Goal: Task Accomplishment & Management: Manage account settings

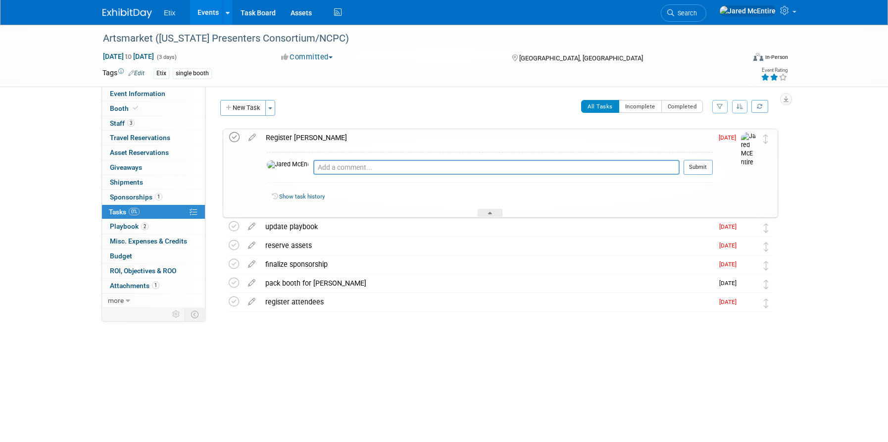
click at [233, 135] on icon at bounding box center [234, 137] width 10 height 10
click at [254, 107] on button "New Task" at bounding box center [243, 108] width 46 height 16
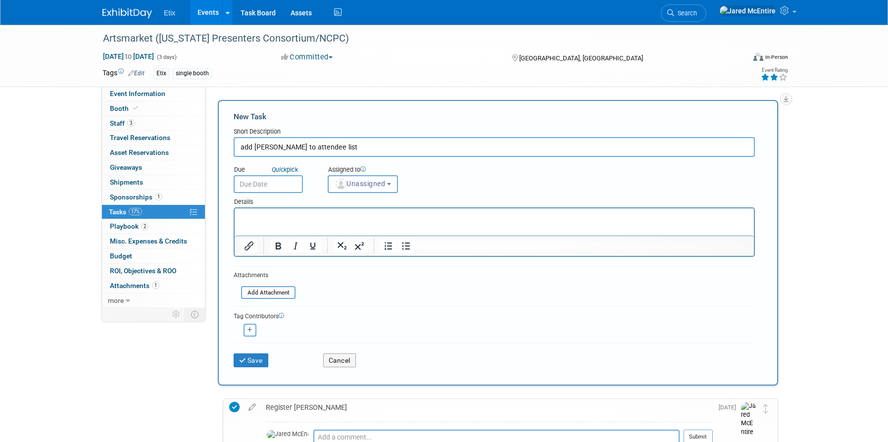
type input "add [PERSON_NAME] to attendee list"
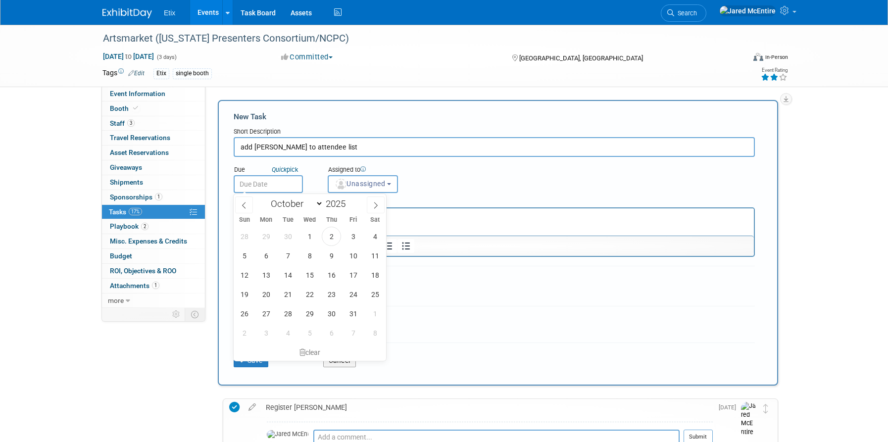
click at [259, 183] on input "text" at bounding box center [268, 184] width 69 height 18
click at [268, 276] on span "13" at bounding box center [265, 274] width 19 height 19
type input "[DATE]"
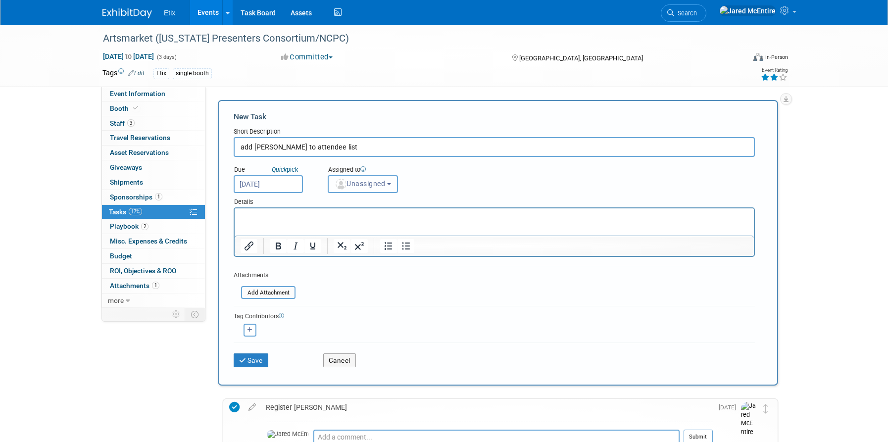
click at [371, 188] on button "Unassigned" at bounding box center [363, 184] width 70 height 18
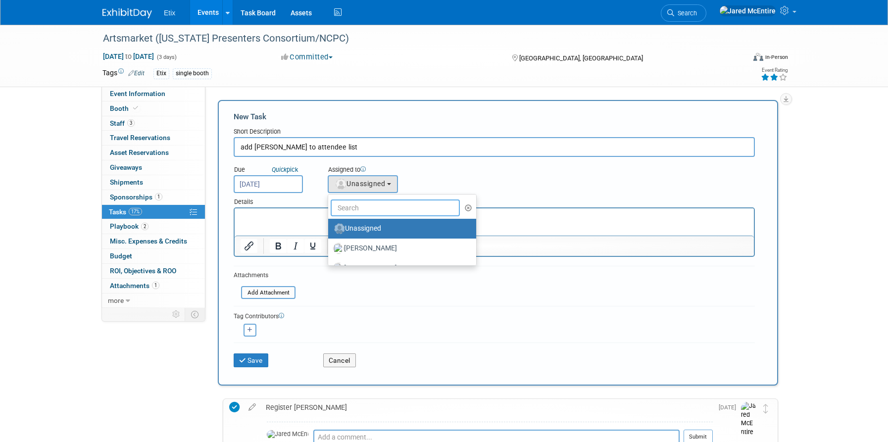
click at [363, 206] on input "text" at bounding box center [395, 208] width 129 height 17
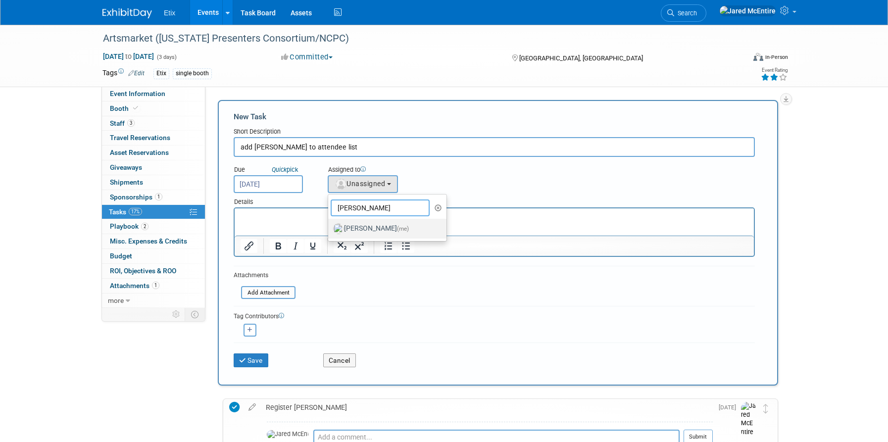
type input "[PERSON_NAME]"
click at [345, 229] on label "[PERSON_NAME] (me)" at bounding box center [384, 229] width 103 height 16
click at [330, 229] on input "[PERSON_NAME] (me)" at bounding box center [326, 227] width 6 height 6
select select "fd18225a-c7e9-469f-8cd6-bfee3399cd41"
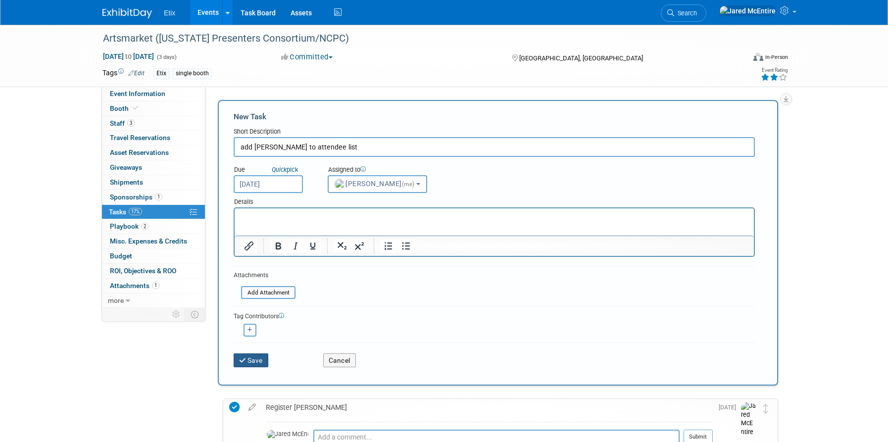
click at [256, 360] on button "Save" at bounding box center [251, 361] width 35 height 14
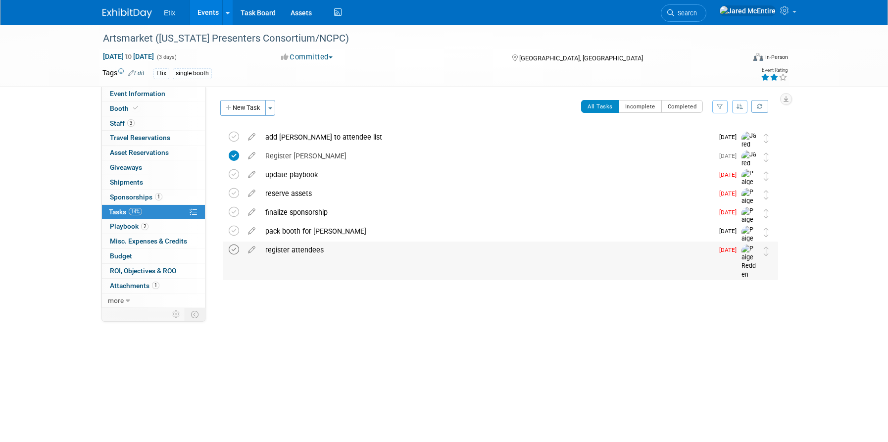
click at [233, 248] on icon at bounding box center [234, 250] width 10 height 10
